Goal: Navigation & Orientation: Find specific page/section

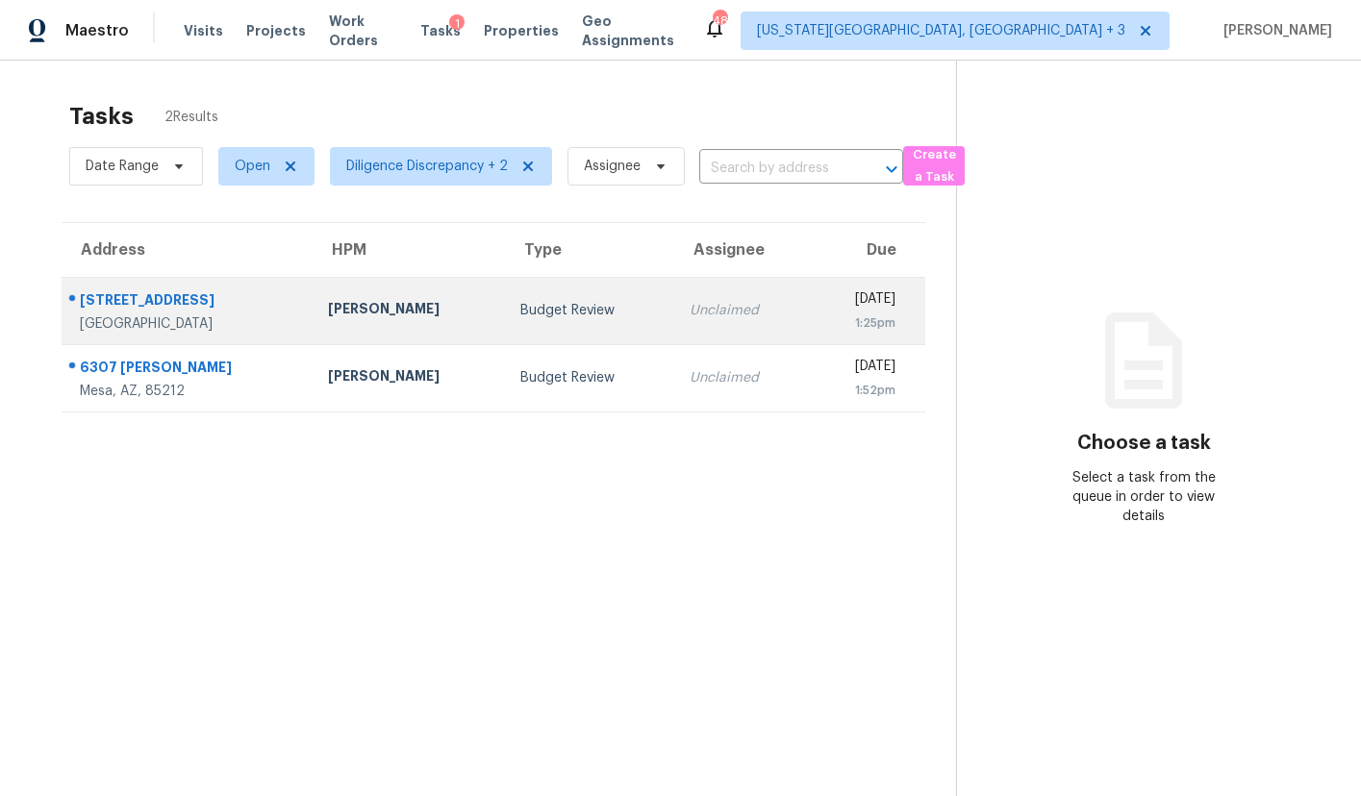
click at [602, 331] on td "Budget Review" at bounding box center [589, 310] width 169 height 67
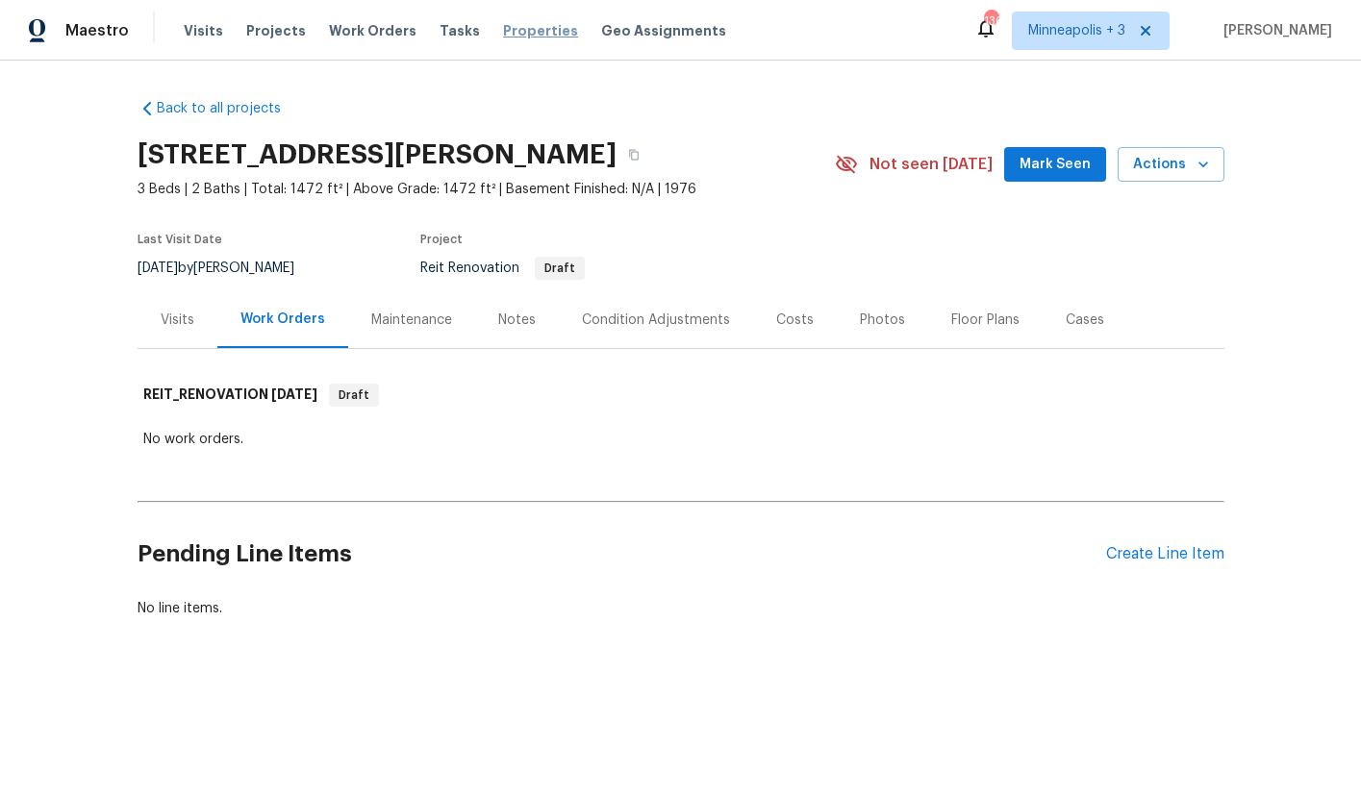
click at [508, 35] on span "Properties" at bounding box center [540, 30] width 75 height 19
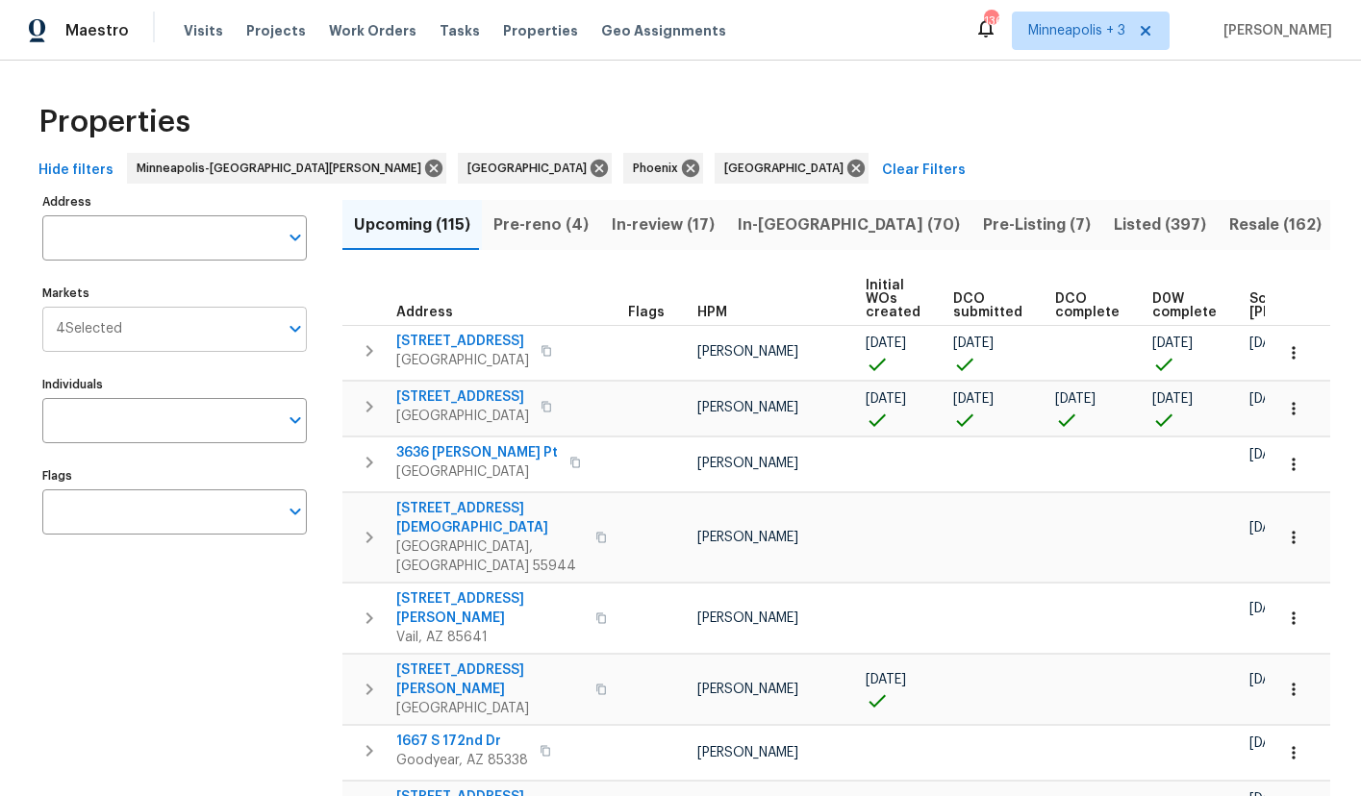
click at [96, 335] on span "4 Selected" at bounding box center [89, 329] width 66 height 16
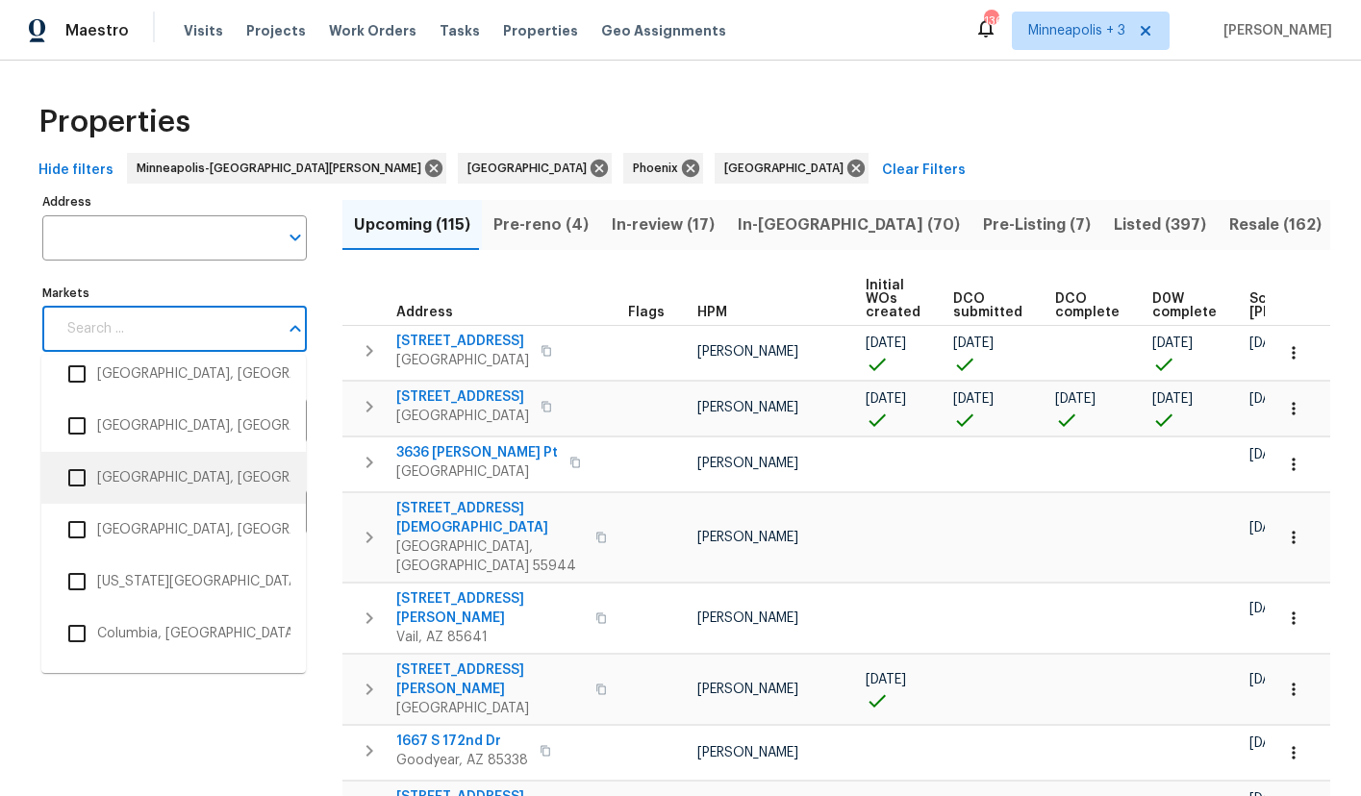
scroll to position [900, 0]
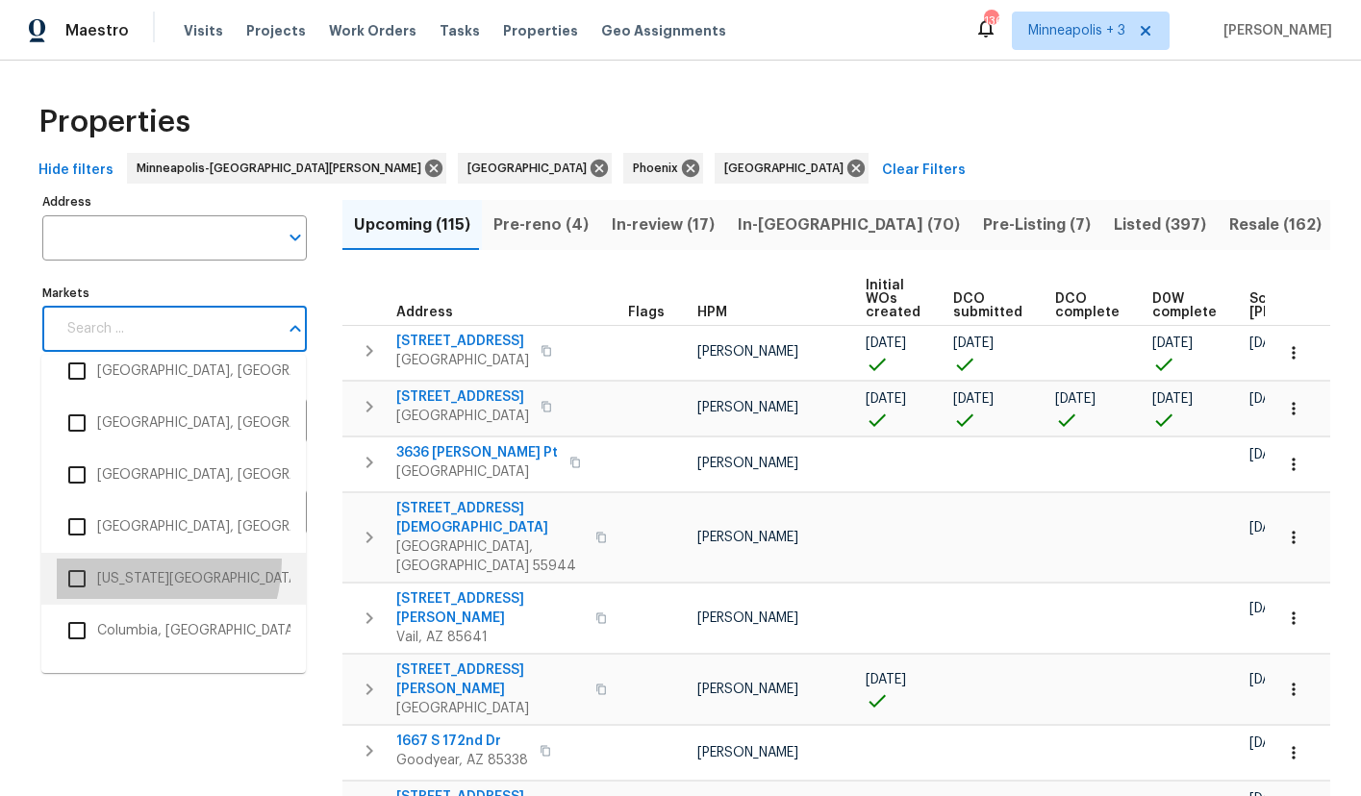
click at [129, 561] on li "[US_STATE][GEOGRAPHIC_DATA], [GEOGRAPHIC_DATA]" at bounding box center [174, 579] width 234 height 40
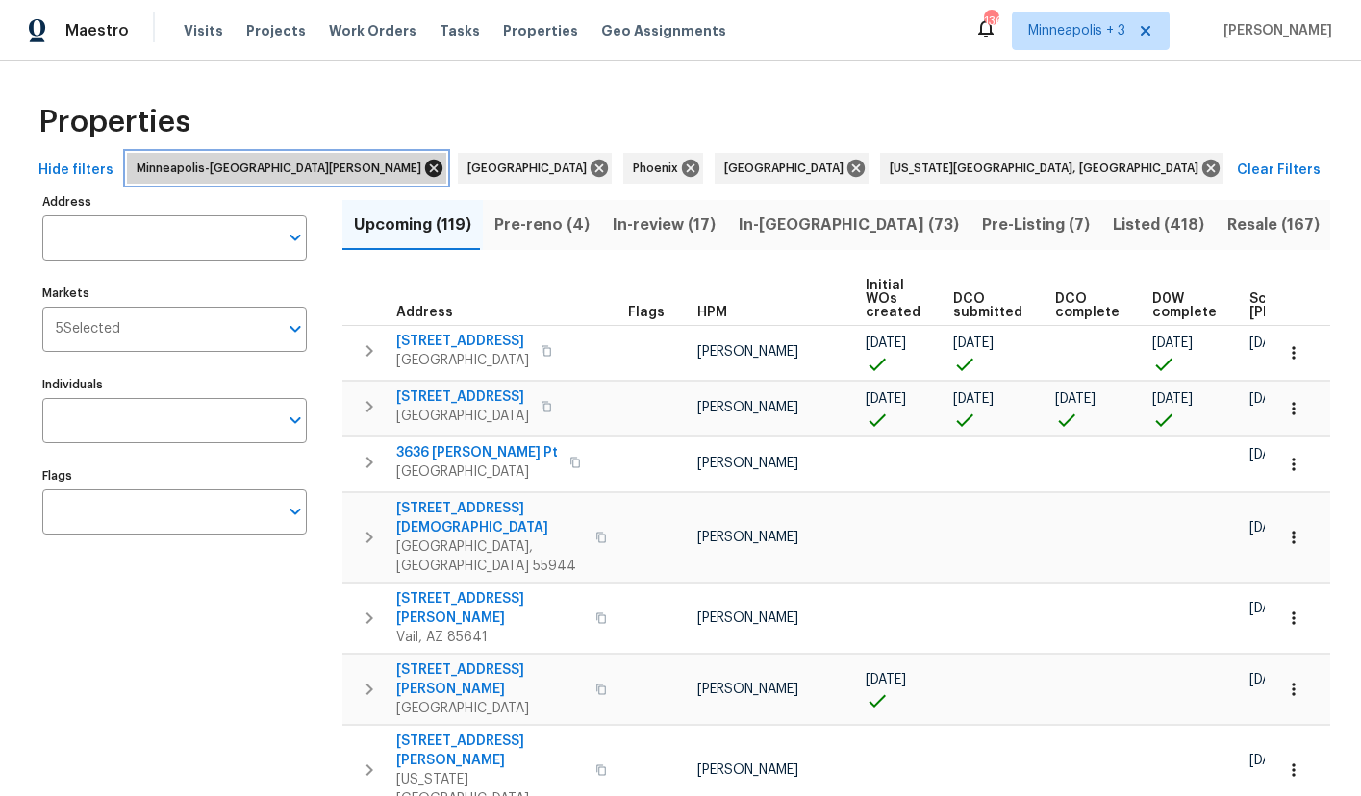
click at [425, 163] on icon at bounding box center [433, 168] width 17 height 17
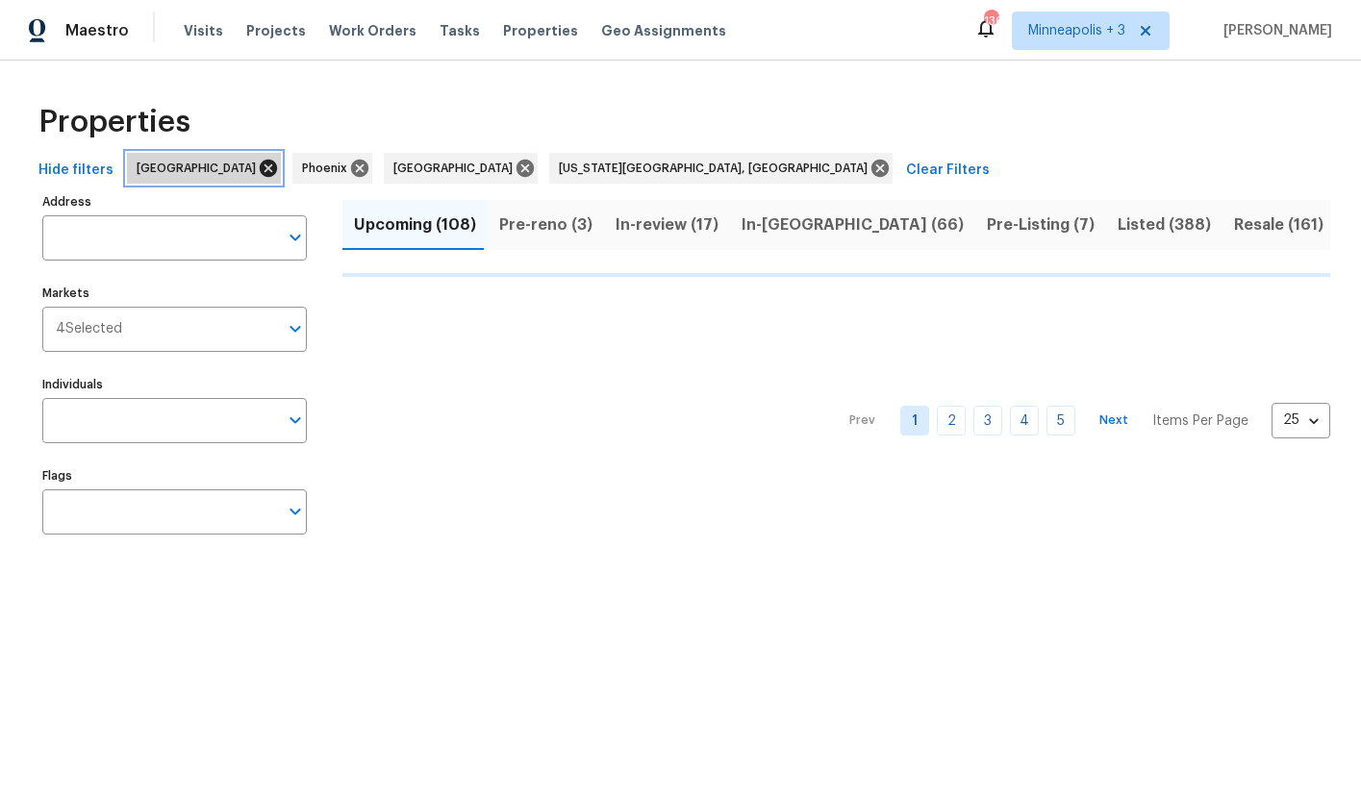
click at [258, 171] on icon at bounding box center [268, 168] width 21 height 21
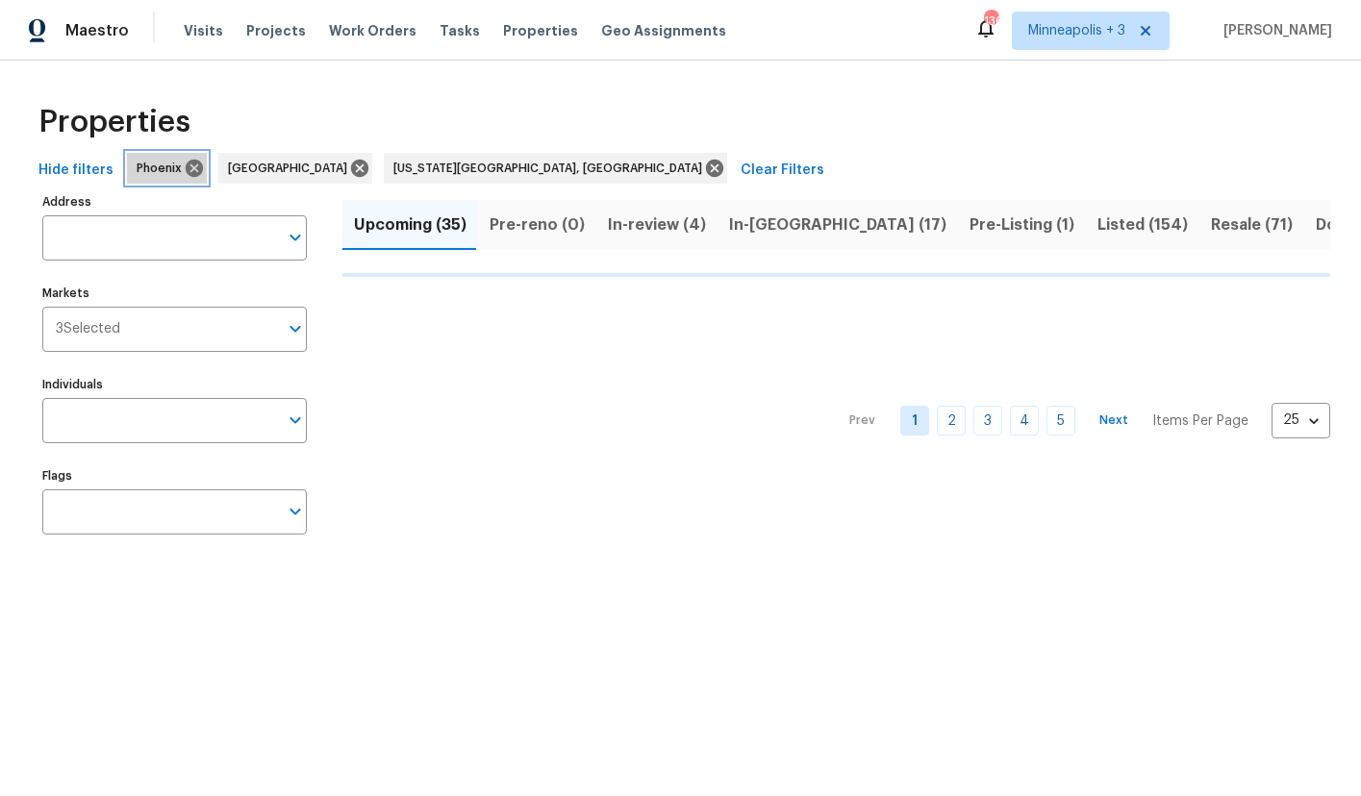
click at [188, 171] on icon at bounding box center [194, 168] width 17 height 17
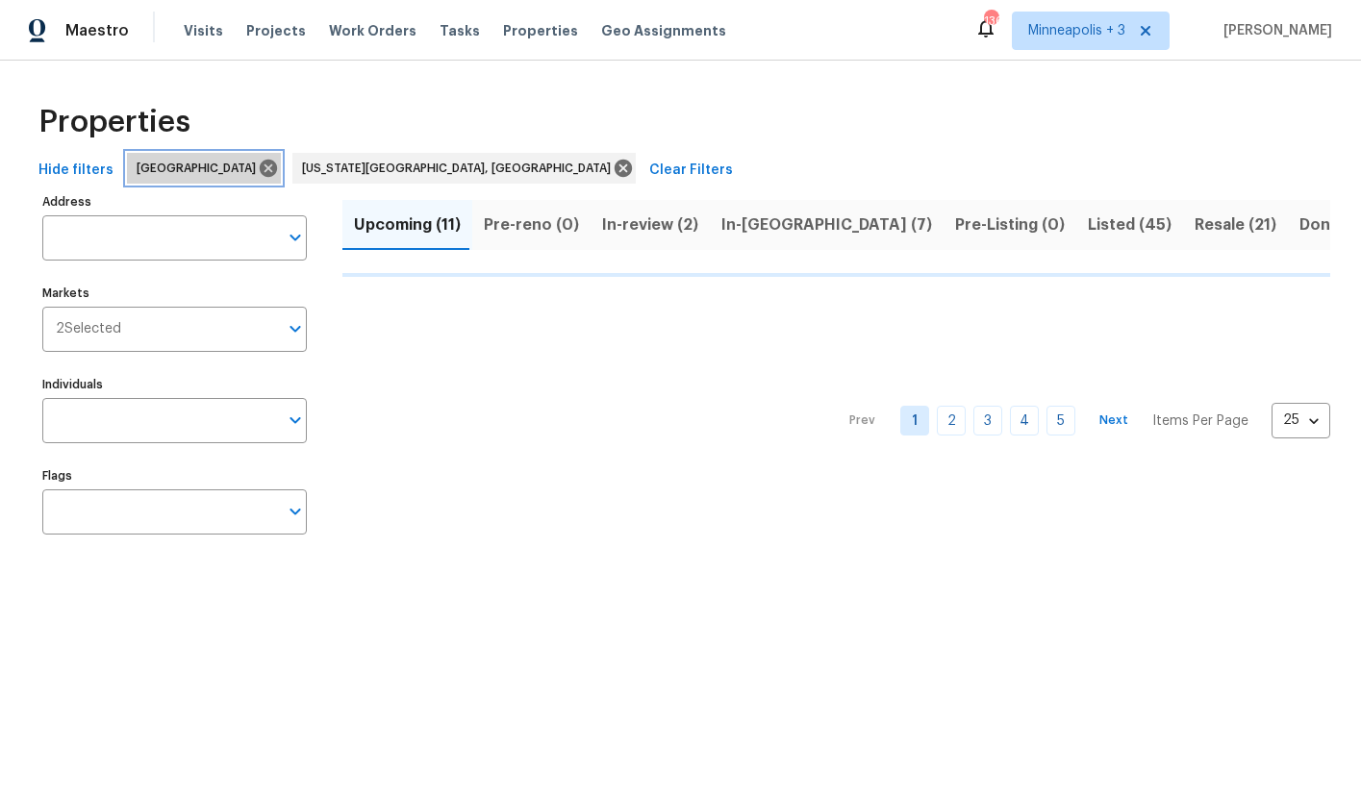
click at [258, 171] on icon at bounding box center [268, 168] width 21 height 21
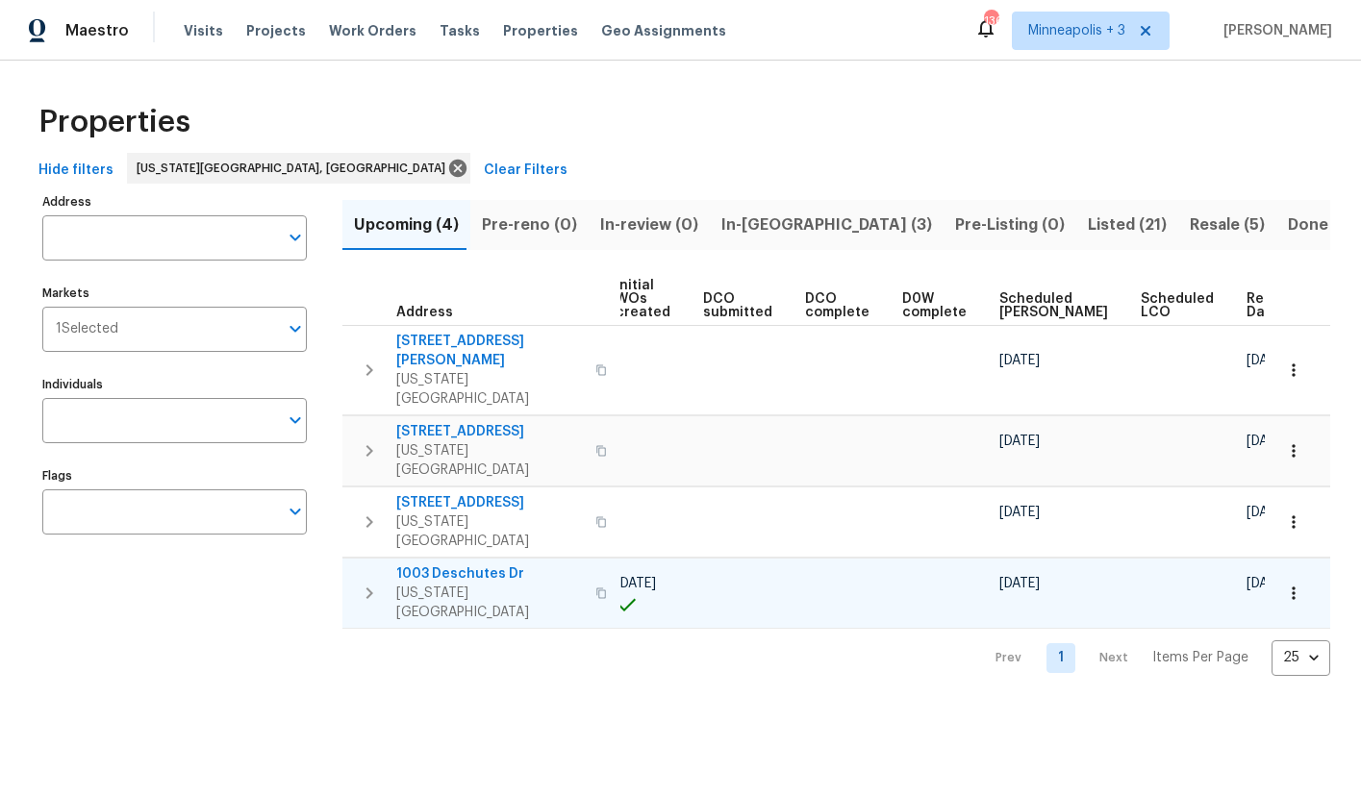
scroll to position [0, 249]
